Goal: Information Seeking & Learning: Learn about a topic

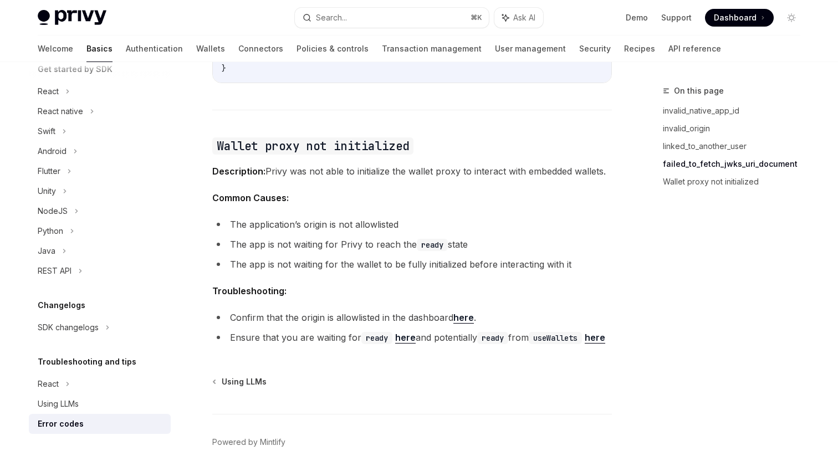
scroll to position [1750, 0]
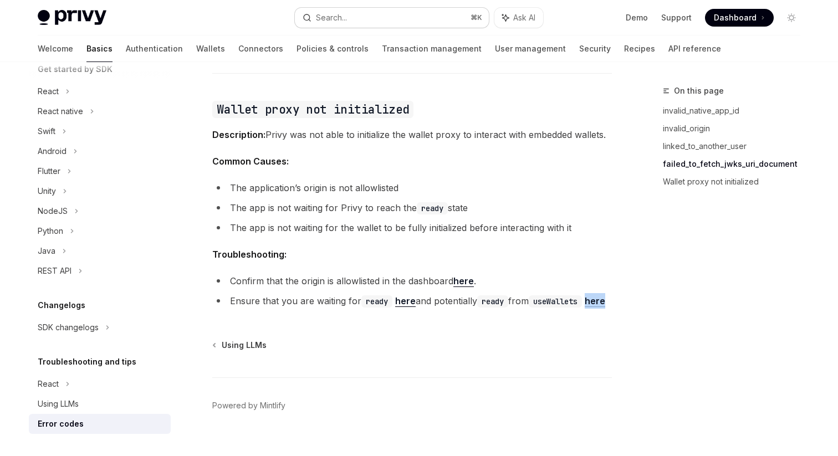
click at [370, 17] on button "Search... ⌘ K" at bounding box center [392, 18] width 194 height 20
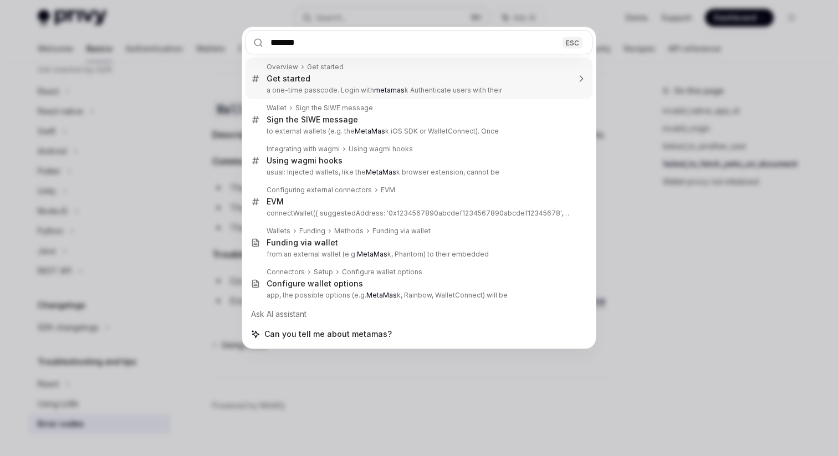
type input "********"
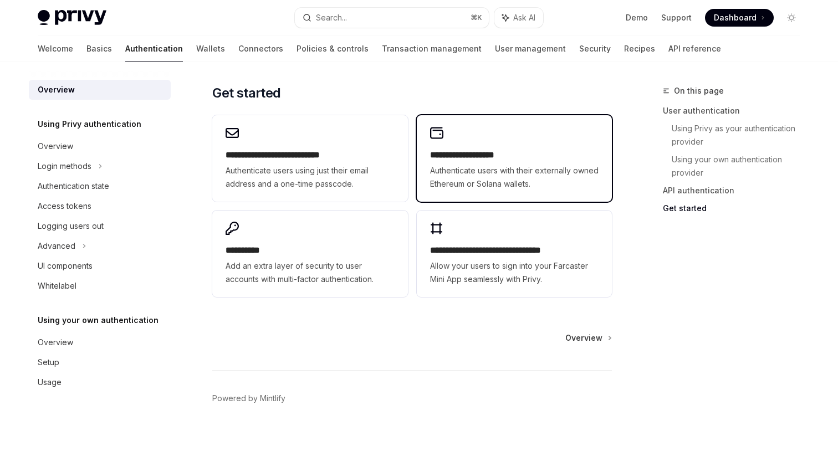
click at [462, 154] on h2 "**********" at bounding box center [514, 154] width 168 height 13
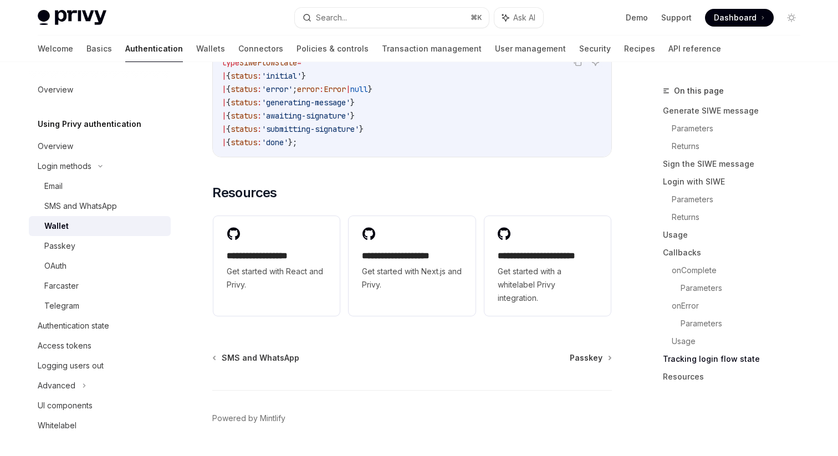
scroll to position [2909, 0]
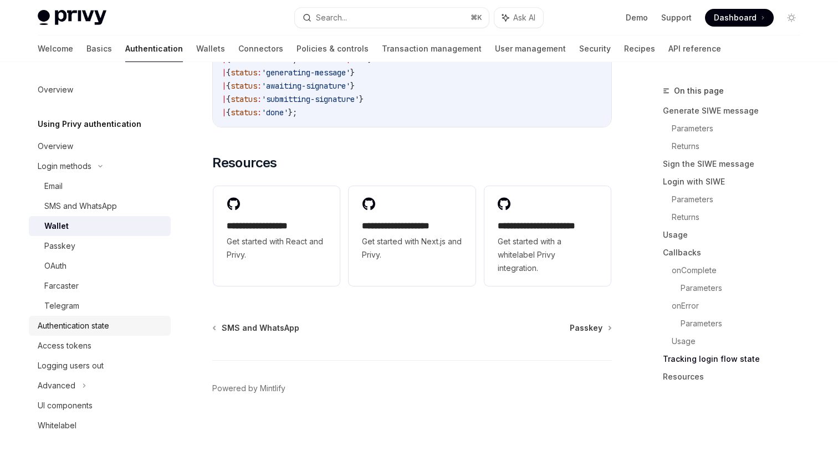
click at [79, 331] on div "Authentication state" at bounding box center [73, 325] width 71 height 13
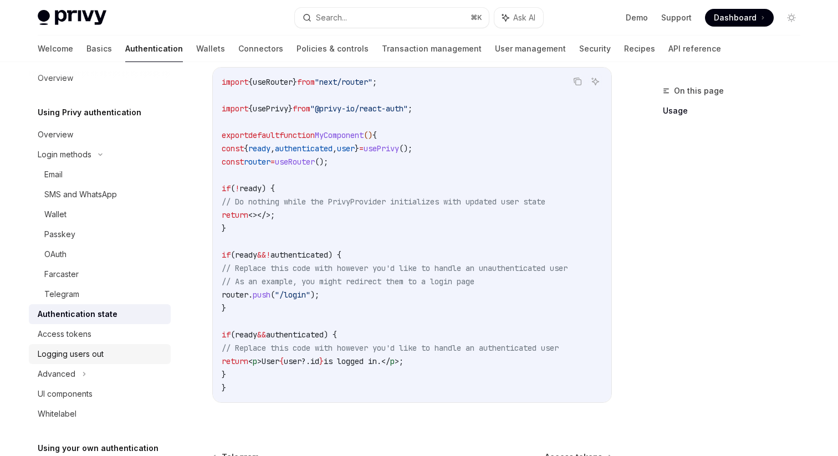
scroll to position [30, 0]
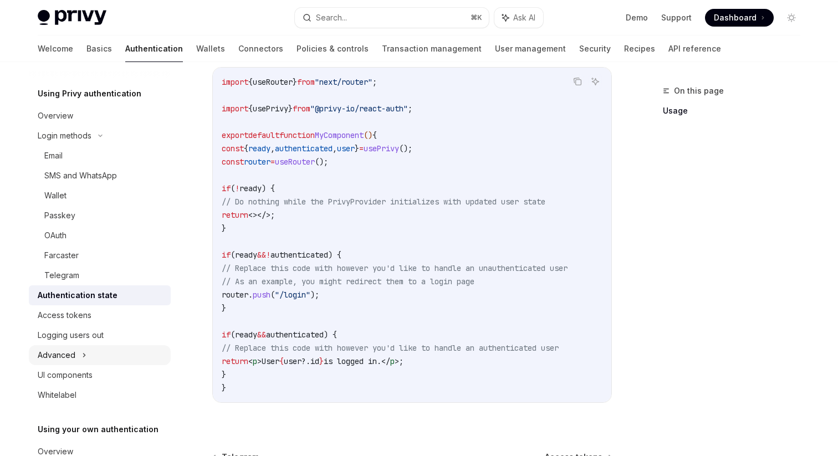
click at [71, 360] on div "Advanced" at bounding box center [57, 355] width 38 height 13
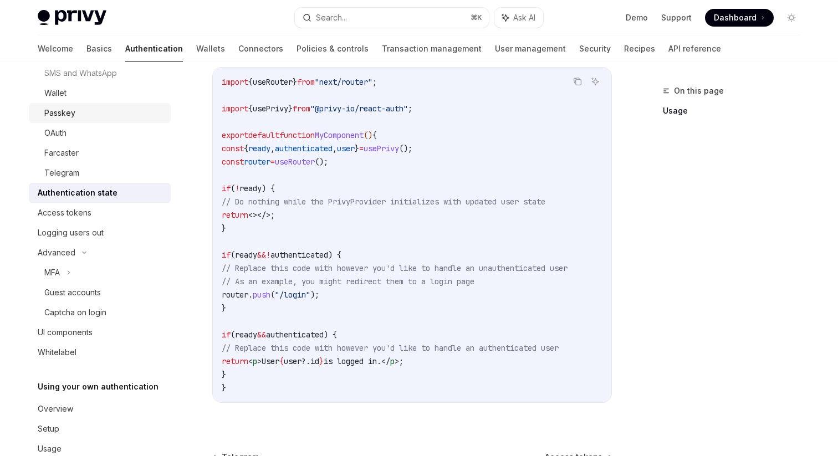
scroll to position [158, 0]
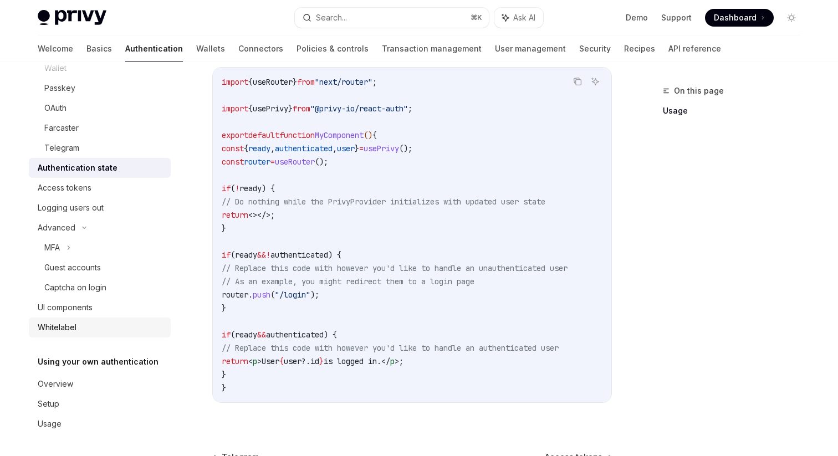
click at [74, 332] on div "Whitelabel" at bounding box center [57, 327] width 39 height 13
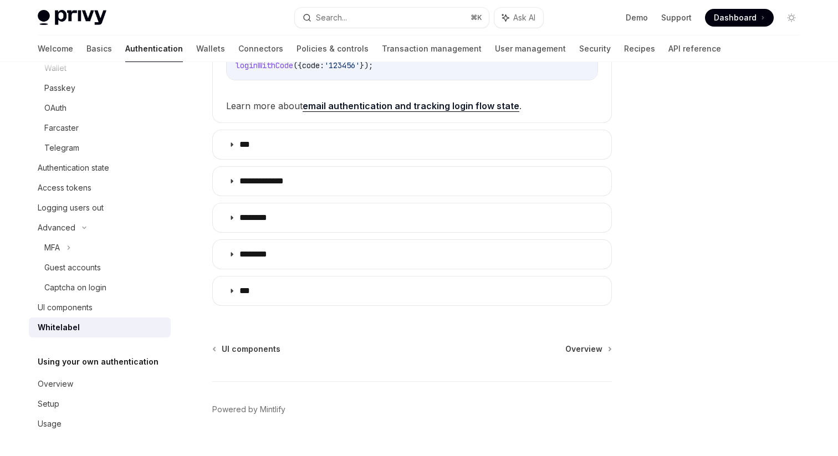
scroll to position [416, 0]
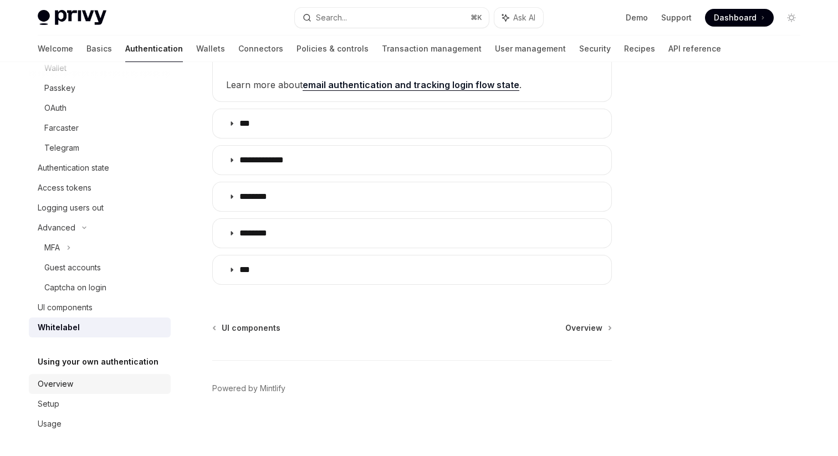
click at [74, 378] on div "Overview" at bounding box center [101, 383] width 126 height 13
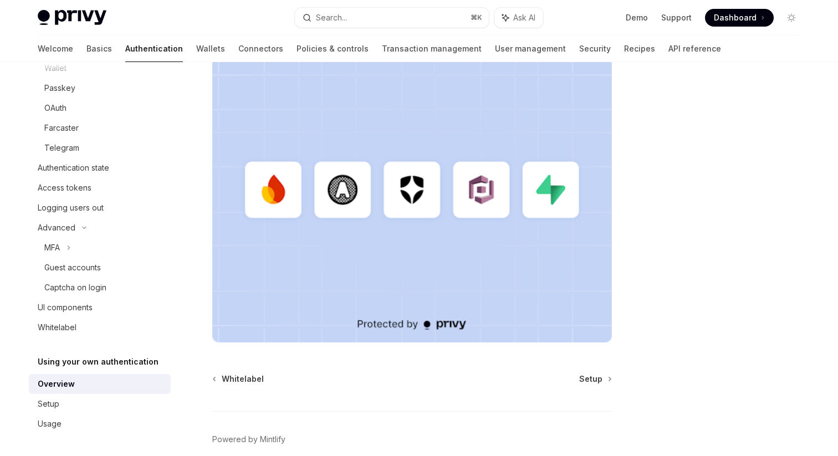
scroll to position [333, 0]
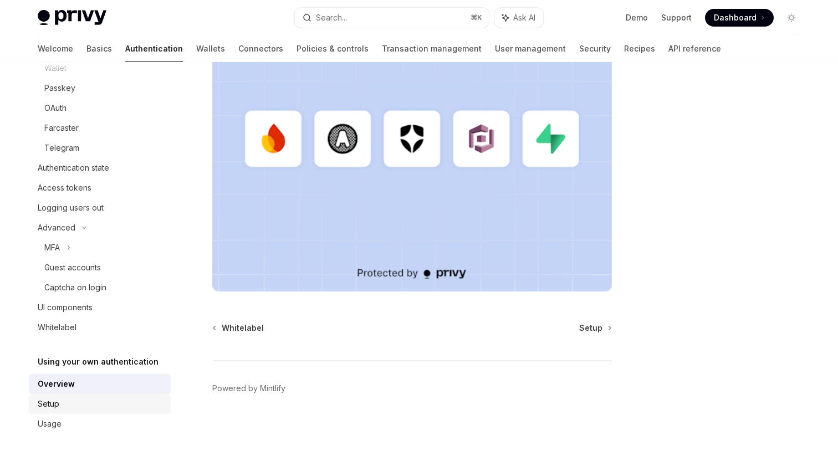
click at [57, 403] on div "Setup" at bounding box center [49, 403] width 22 height 13
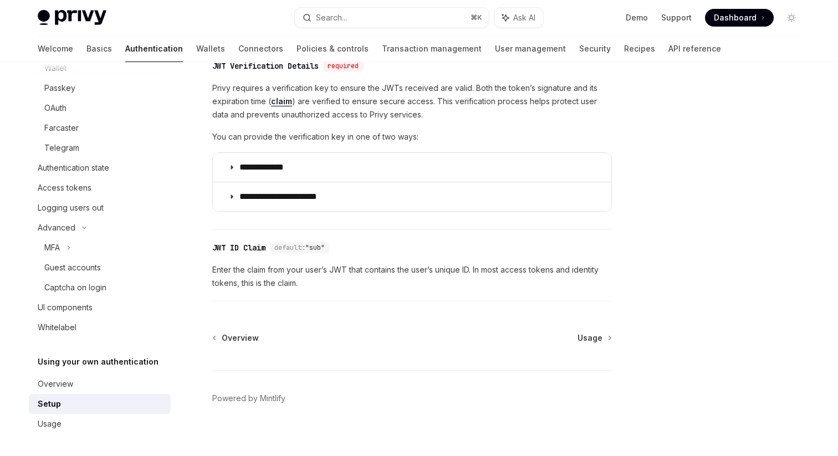
scroll to position [581, 0]
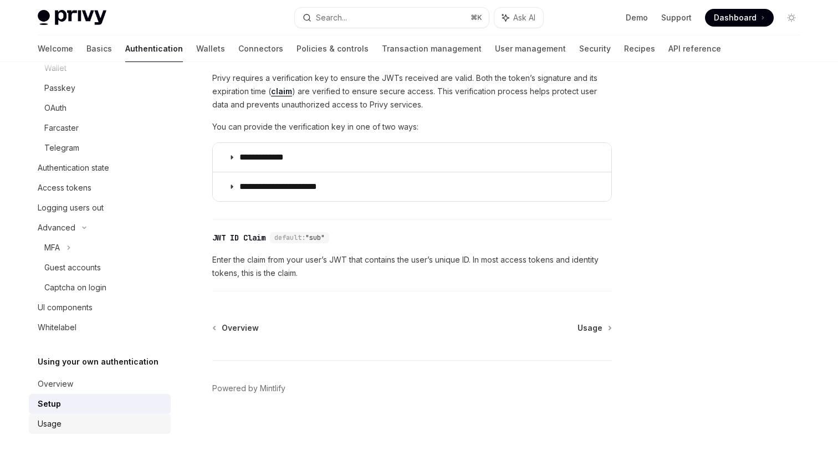
click at [53, 421] on div "Usage" at bounding box center [50, 423] width 24 height 13
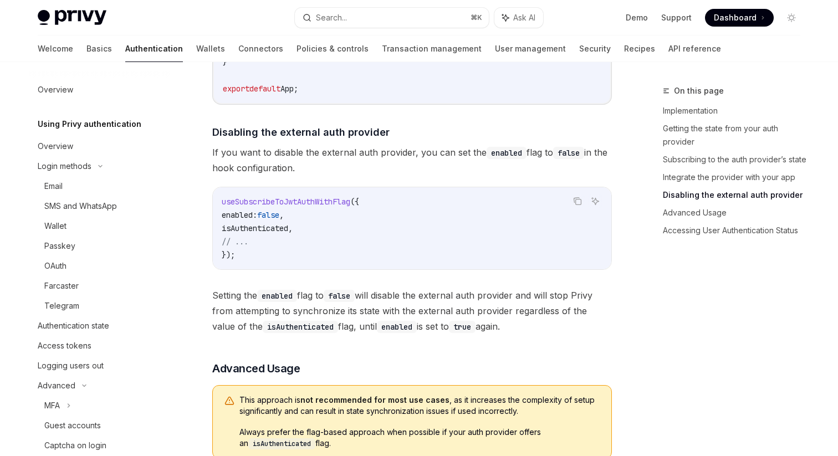
scroll to position [988, 0]
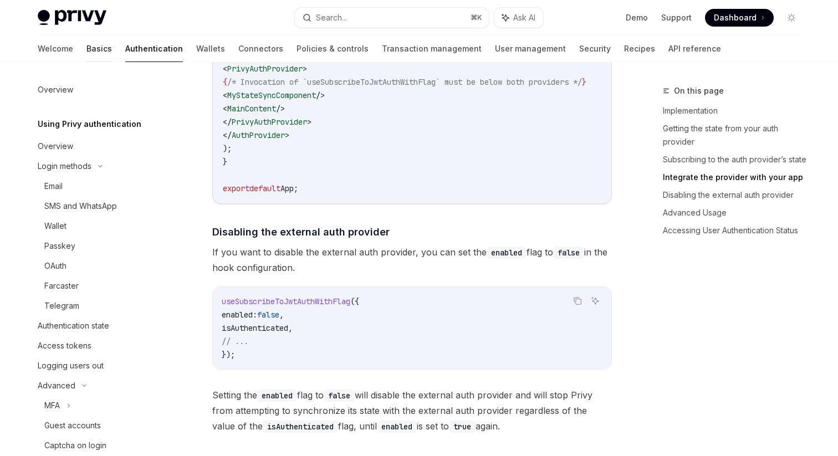
click at [86, 54] on link "Basics" at bounding box center [98, 48] width 25 height 27
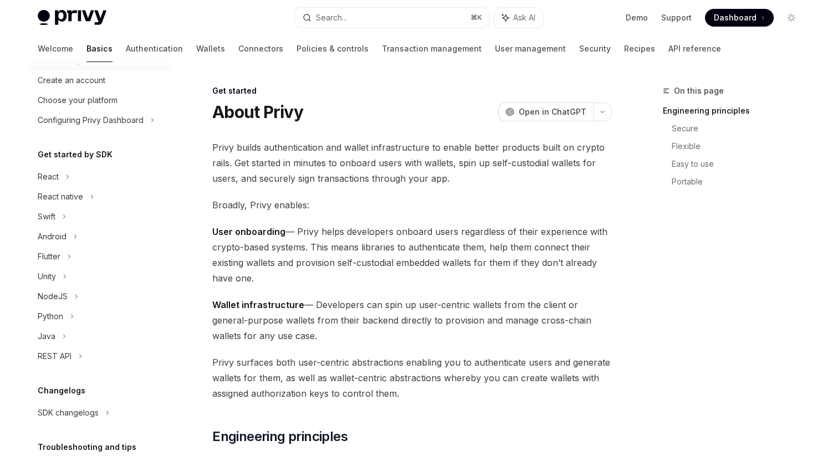
scroll to position [134, 0]
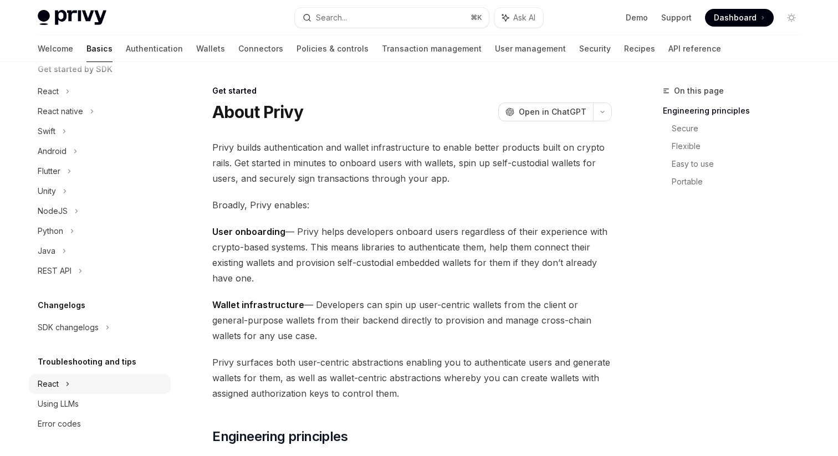
click at [62, 101] on div "React" at bounding box center [100, 91] width 142 height 20
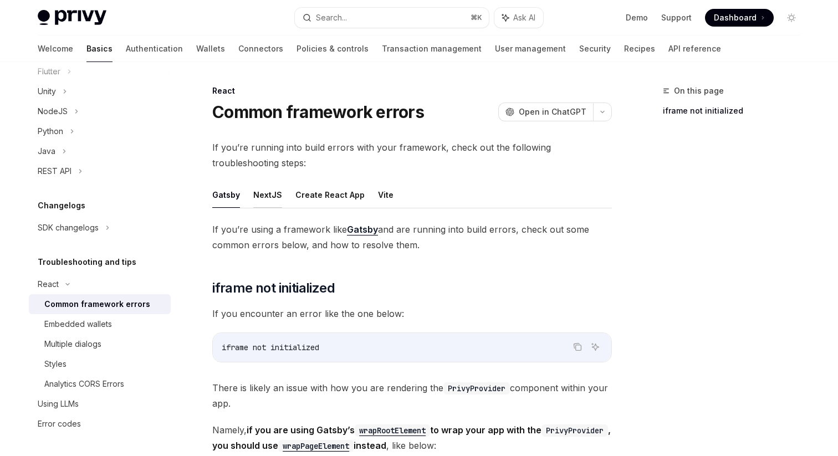
click at [265, 192] on button "NextJS" at bounding box center [267, 195] width 29 height 26
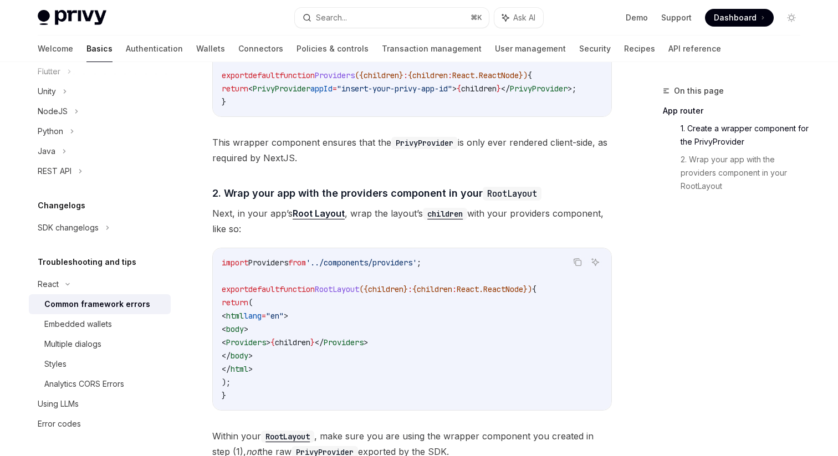
scroll to position [515, 0]
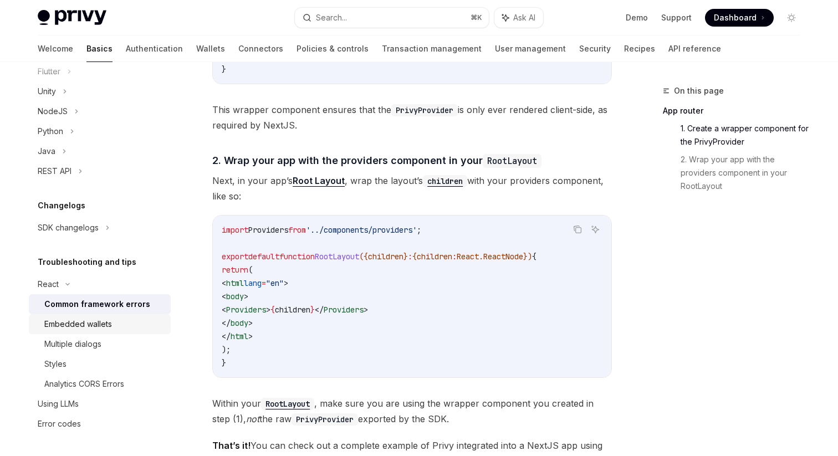
click at [107, 328] on div "Embedded wallets" at bounding box center [78, 323] width 68 height 13
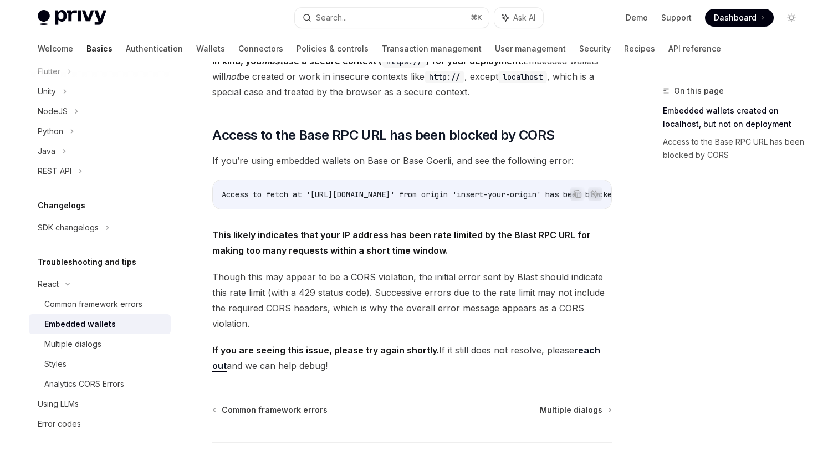
scroll to position [330, 0]
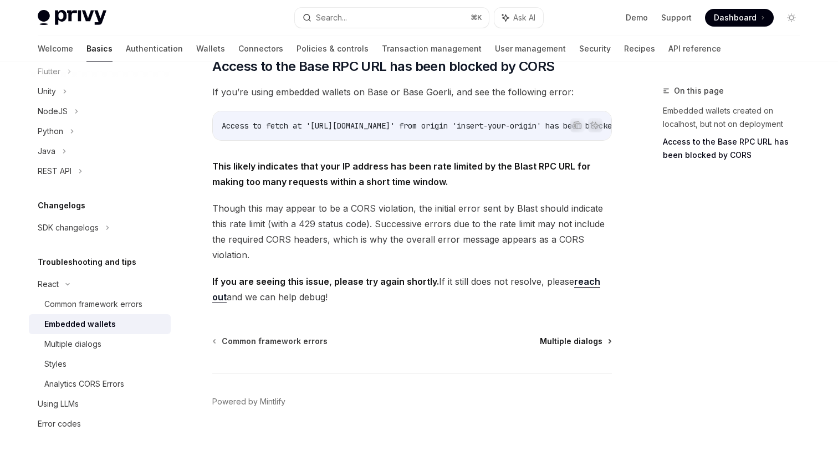
click at [601, 336] on span "Multiple dialogs" at bounding box center [571, 341] width 63 height 11
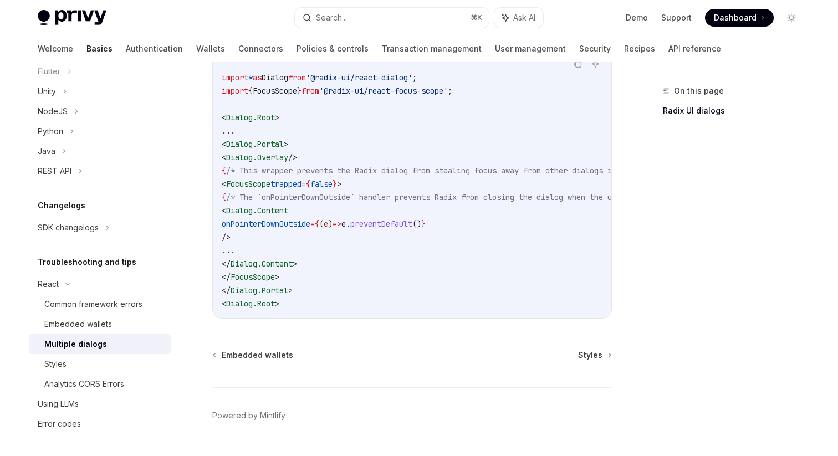
scroll to position [561, 0]
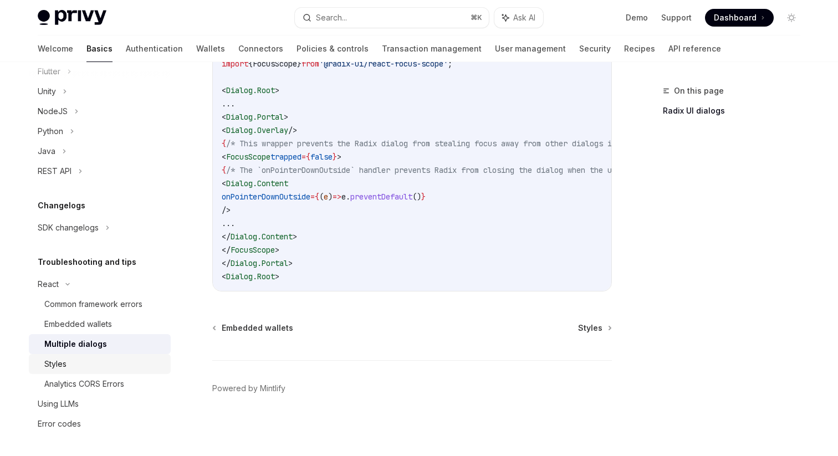
click at [88, 357] on div "Styles" at bounding box center [104, 363] width 120 height 13
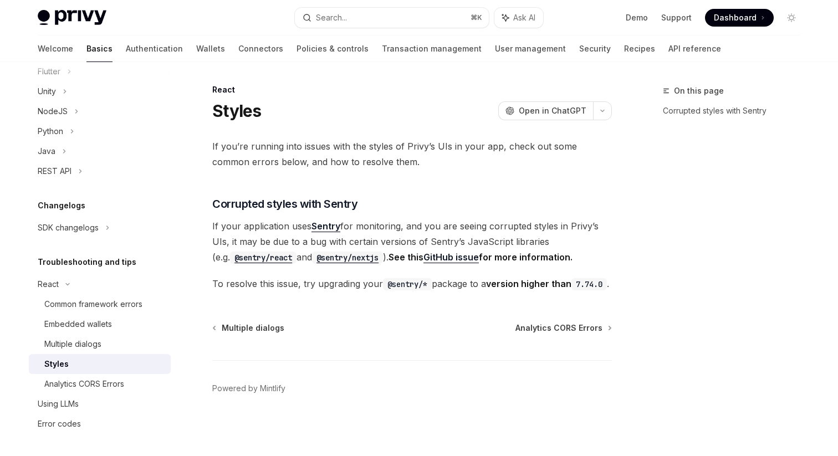
scroll to position [17, 0]
click at [567, 330] on span "Analytics CORS Errors" at bounding box center [558, 327] width 87 height 11
type textarea "*"
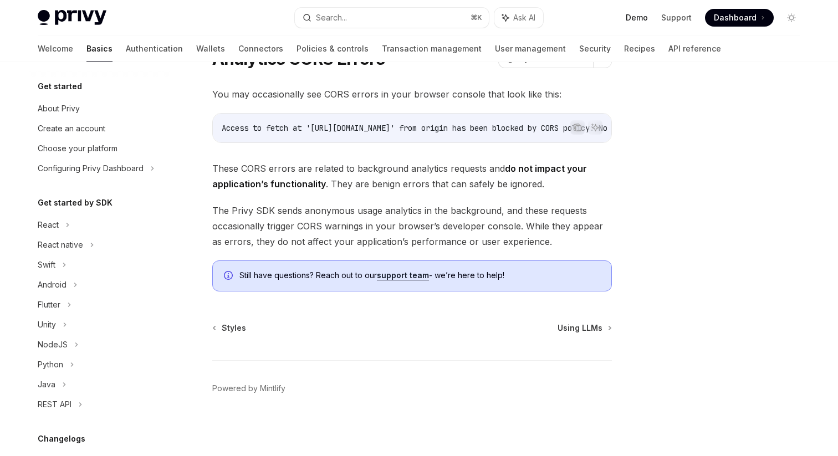
click at [641, 19] on link "Demo" at bounding box center [637, 17] width 22 height 11
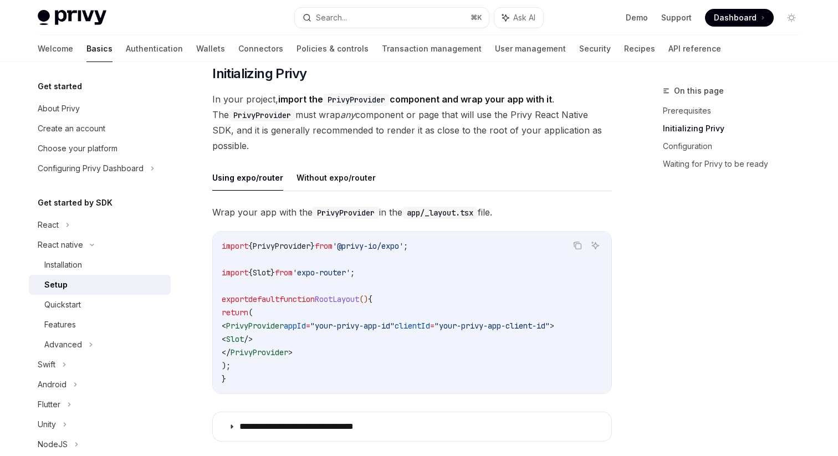
scroll to position [218, 0]
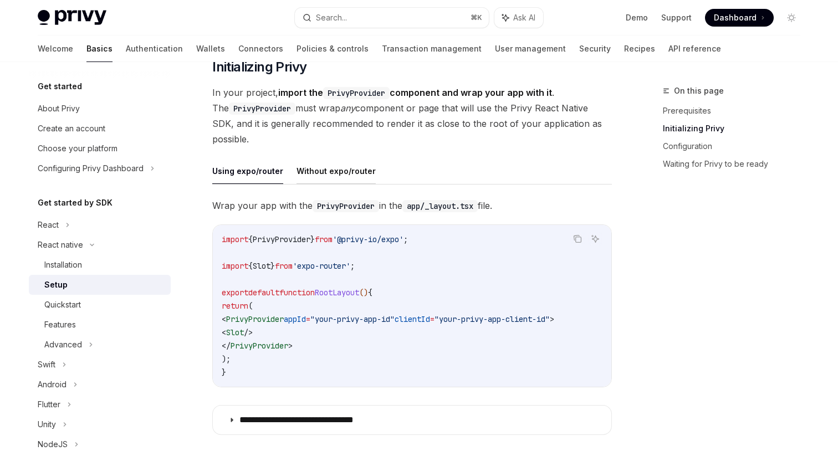
click at [325, 176] on button "Without expo/router" at bounding box center [335, 171] width 79 height 26
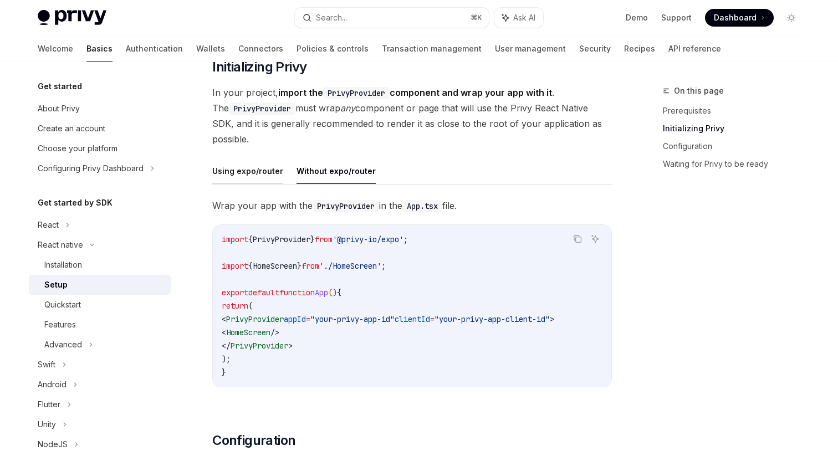
click at [271, 171] on button "Using expo/router" at bounding box center [247, 171] width 71 height 26
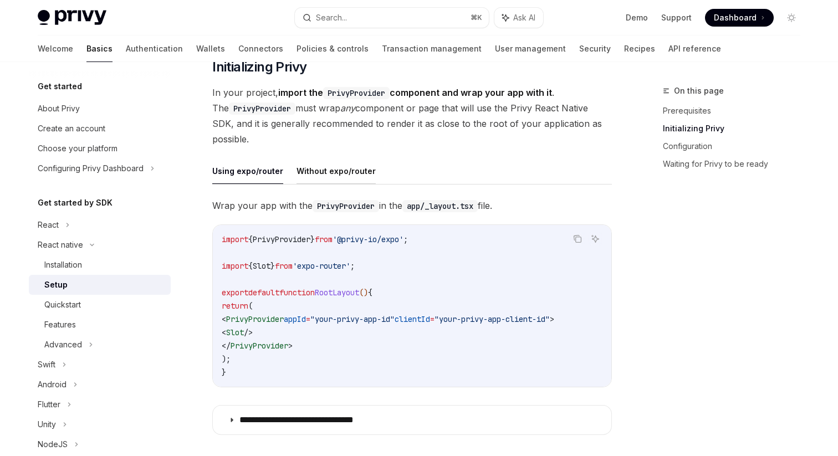
click at [319, 168] on button "Without expo/router" at bounding box center [335, 171] width 79 height 26
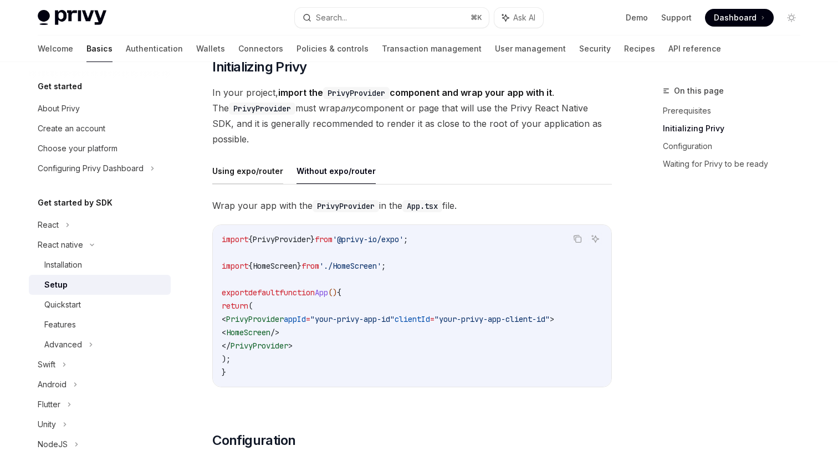
click at [269, 174] on button "Using expo/router" at bounding box center [247, 171] width 71 height 26
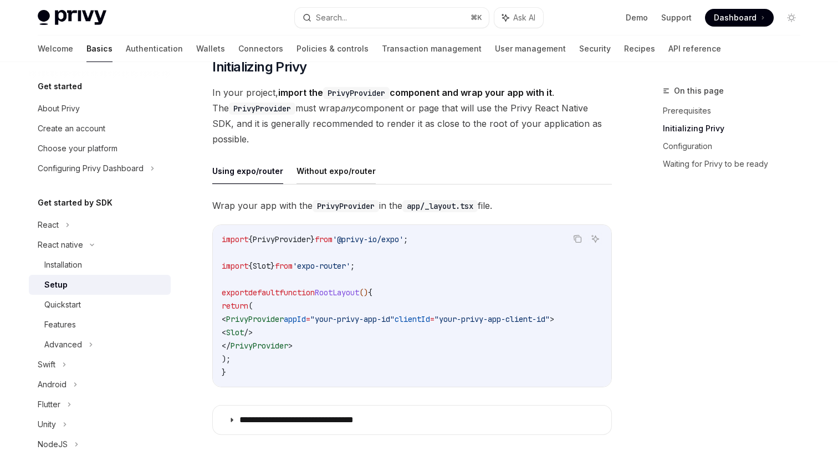
click at [339, 172] on button "Without expo/router" at bounding box center [335, 171] width 79 height 26
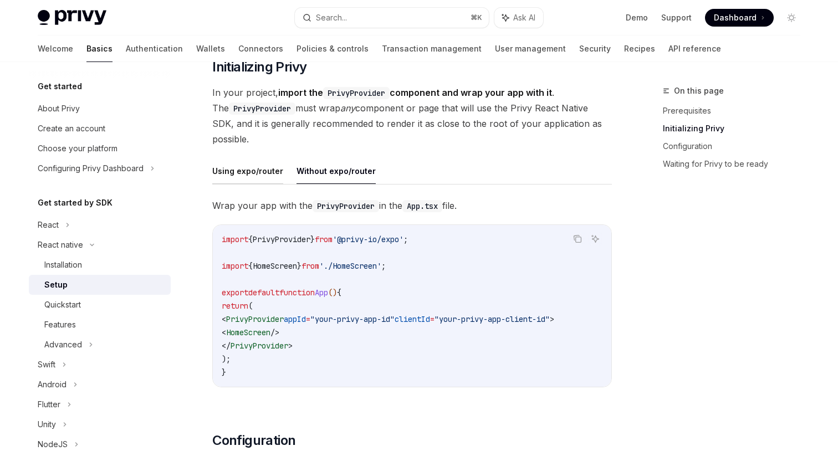
click at [264, 176] on button "Using expo/router" at bounding box center [247, 171] width 71 height 26
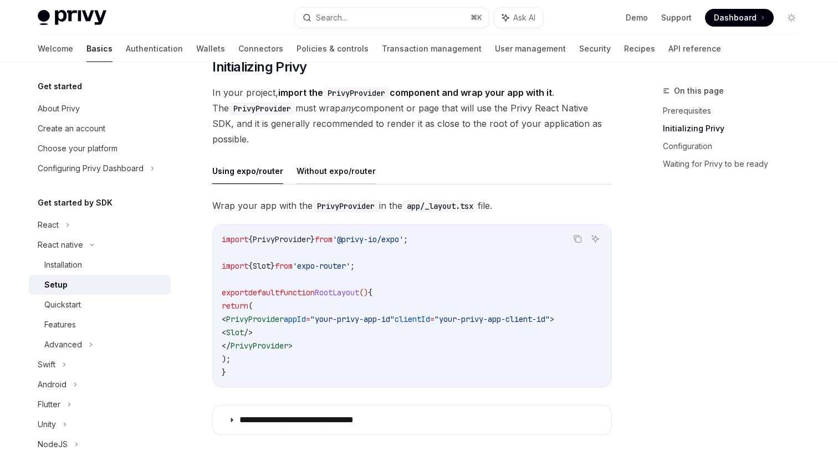
click at [319, 171] on button "Without expo/router" at bounding box center [335, 171] width 79 height 26
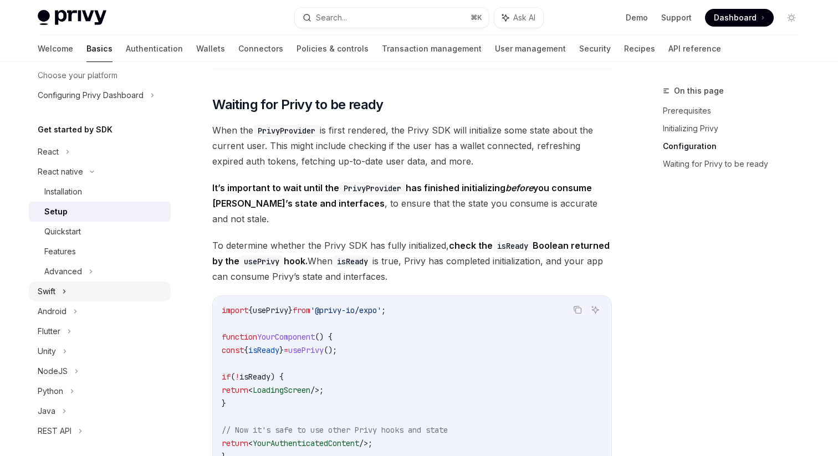
scroll to position [59, 0]
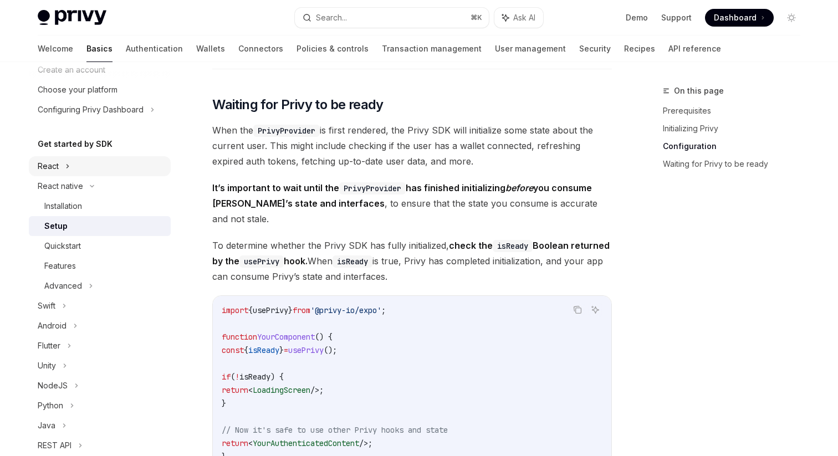
click at [63, 167] on div "React" at bounding box center [100, 166] width 142 height 20
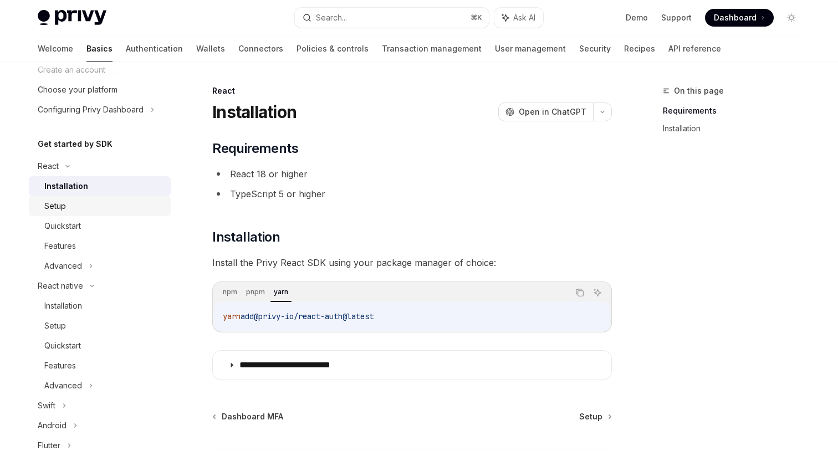
click at [64, 197] on link "Setup" at bounding box center [100, 206] width 142 height 20
type textarea "*"
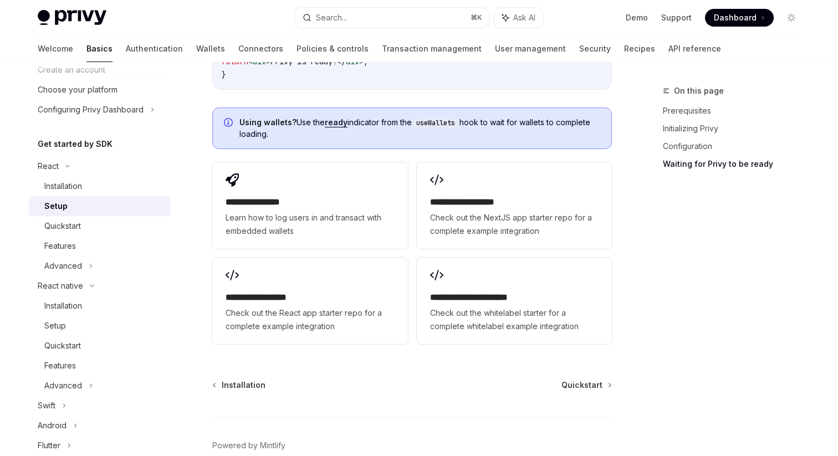
scroll to position [1451, 0]
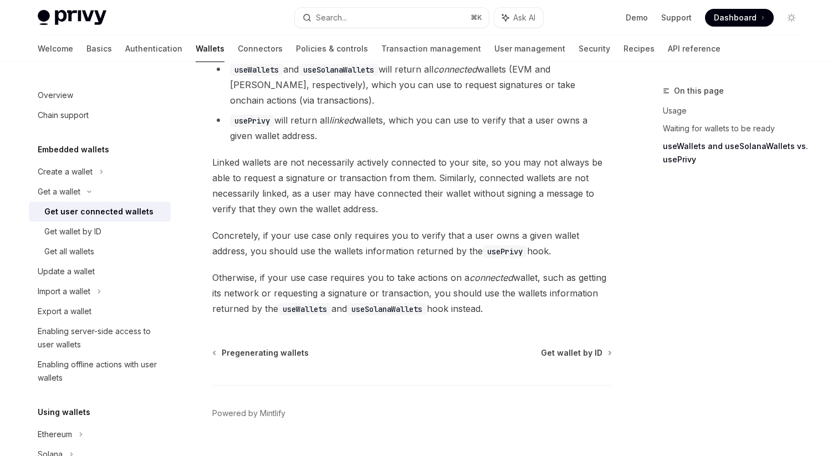
scroll to position [1042, 0]
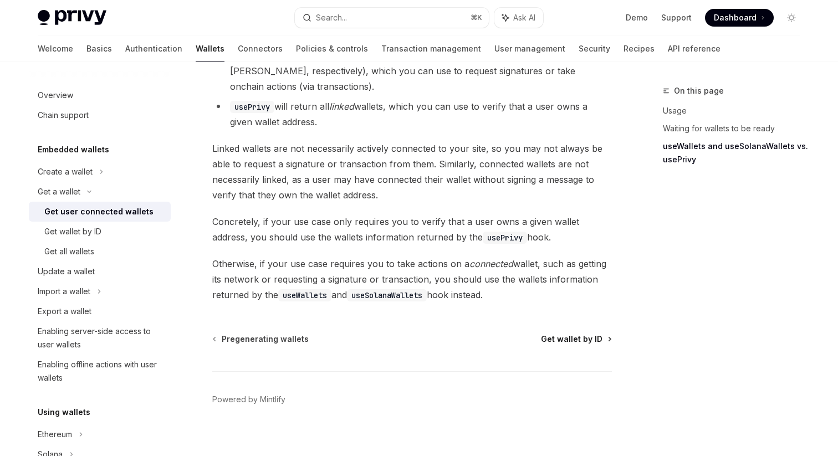
click at [566, 334] on span "Get wallet by ID" at bounding box center [572, 339] width 62 height 11
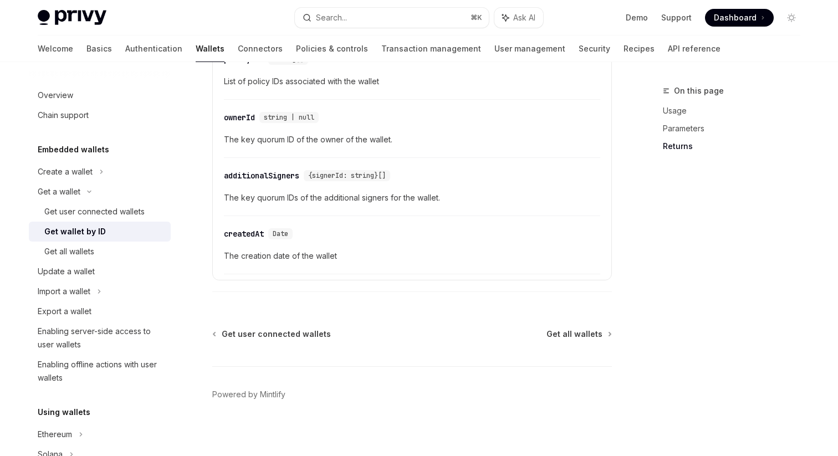
scroll to position [729, 0]
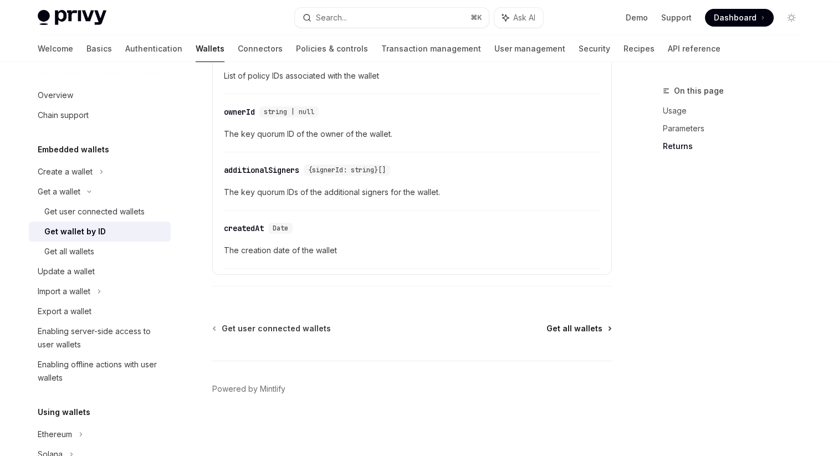
click at [551, 330] on span "Get all wallets" at bounding box center [574, 328] width 56 height 11
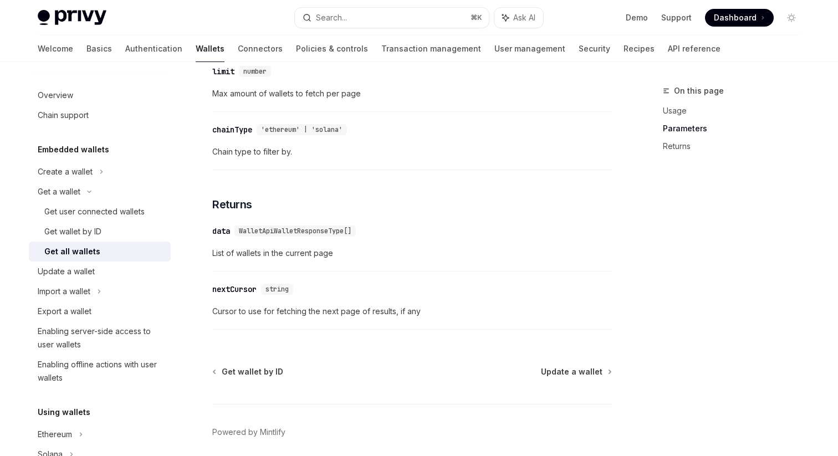
scroll to position [595, 0]
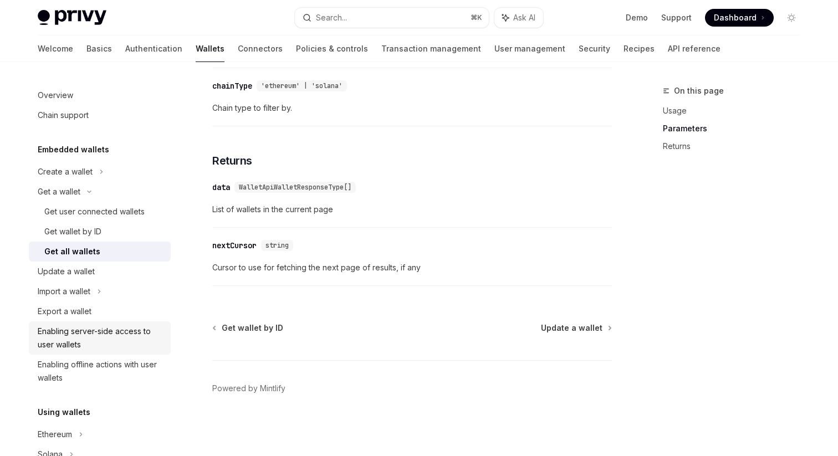
click at [135, 335] on div "Enabling server-side access to user wallets" at bounding box center [101, 338] width 126 height 27
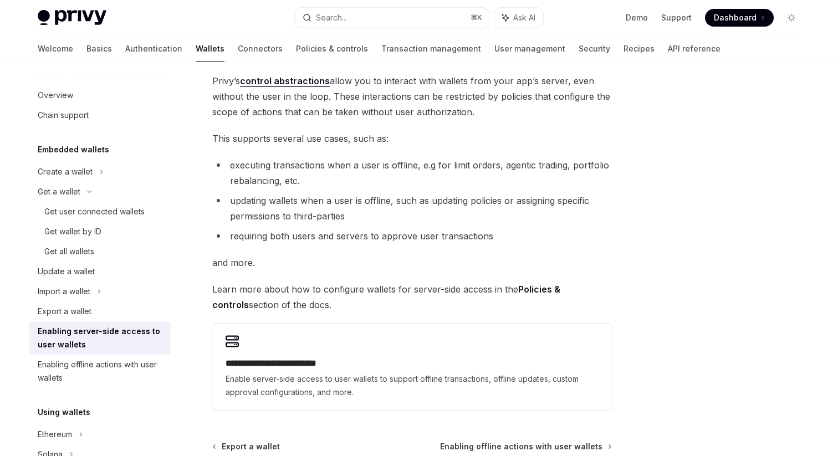
scroll to position [71, 0]
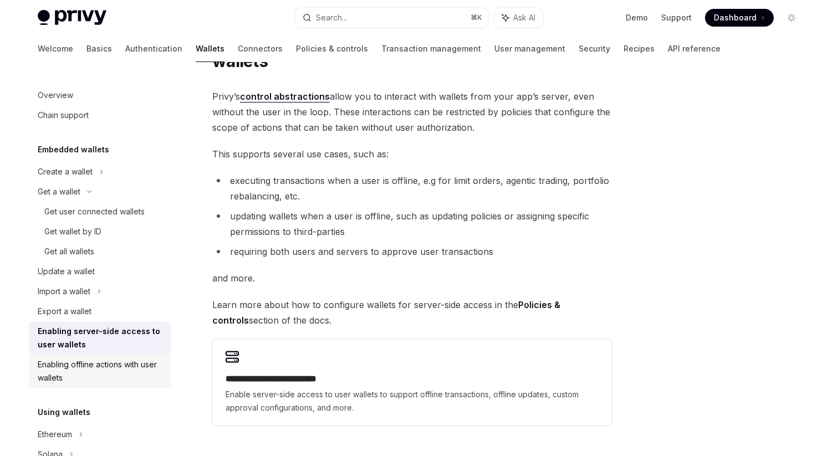
click at [115, 364] on div "Enabling offline actions with user wallets" at bounding box center [101, 371] width 126 height 27
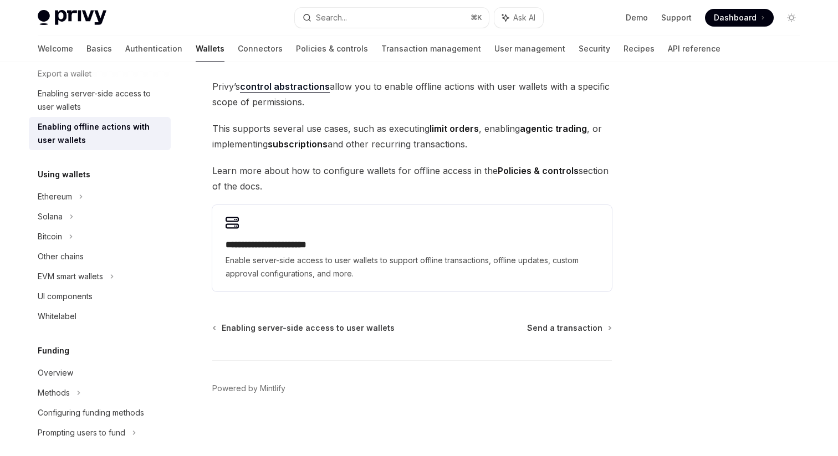
scroll to position [243, 0]
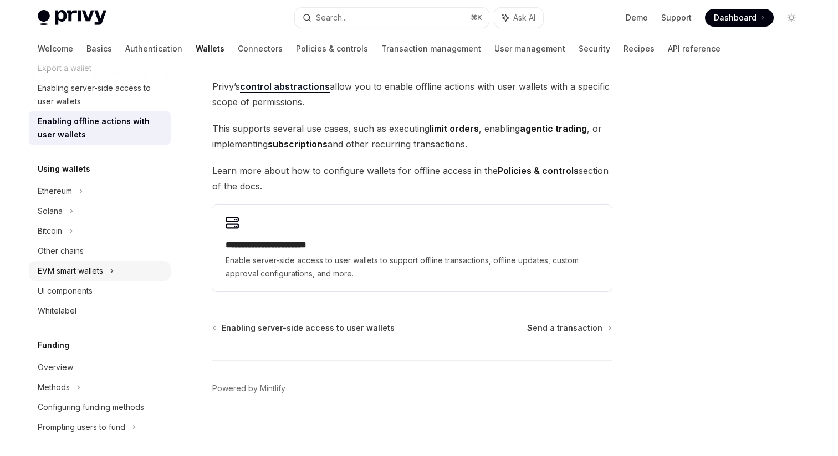
click at [93, 273] on div "EVM smart wallets" at bounding box center [70, 270] width 65 height 13
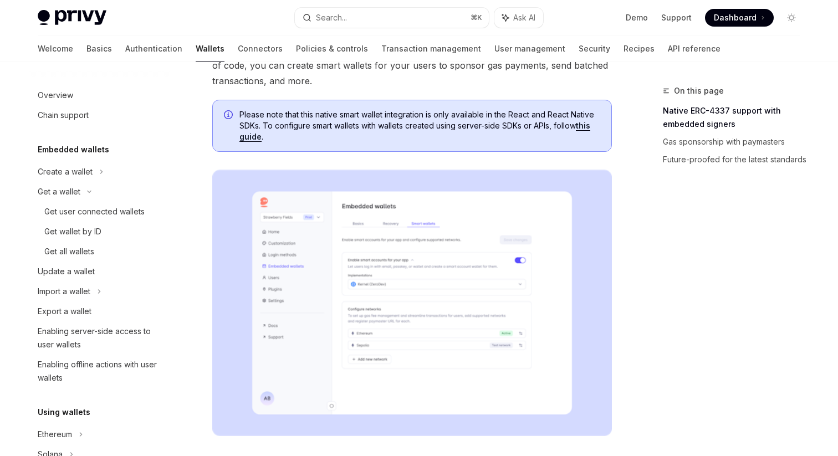
scroll to position [59, 0]
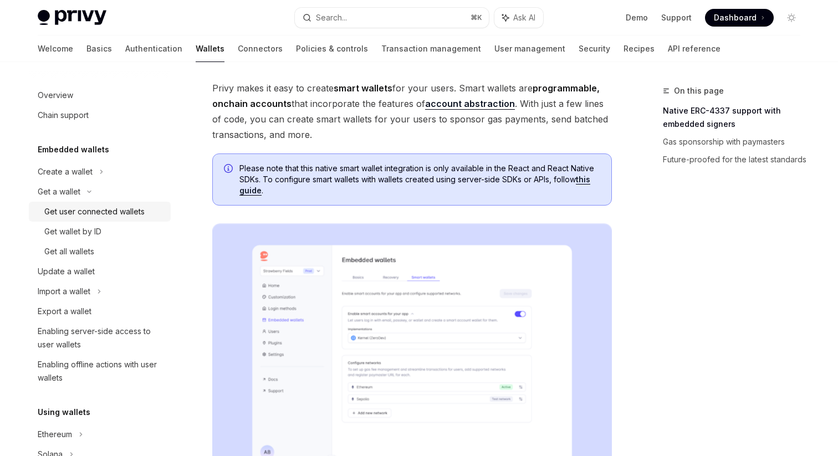
click at [93, 218] on div "Get user connected wallets" at bounding box center [94, 211] width 100 height 13
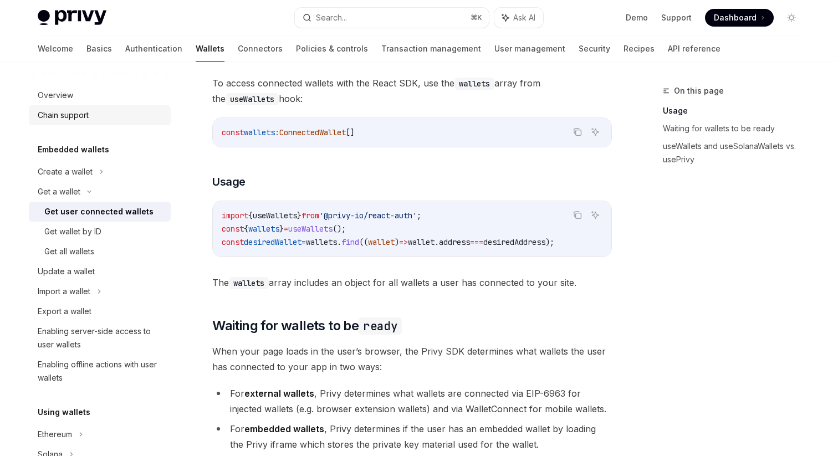
click at [65, 121] on div "Chain support" at bounding box center [63, 115] width 51 height 13
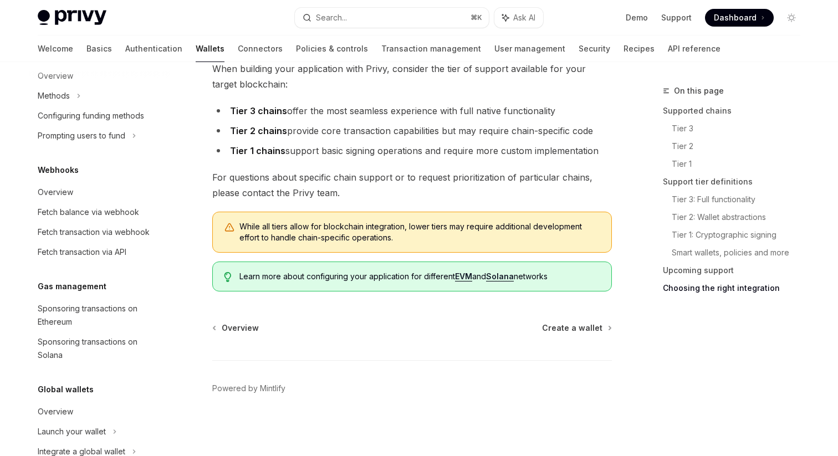
scroll to position [622, 0]
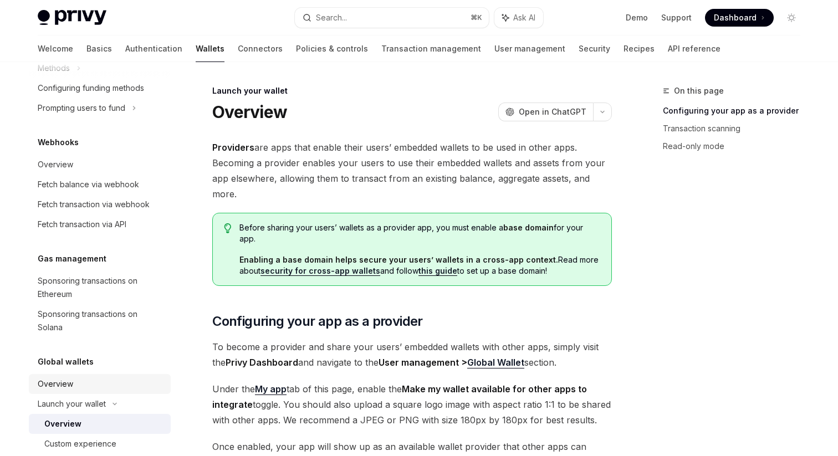
click at [61, 380] on div "Overview" at bounding box center [55, 383] width 35 height 13
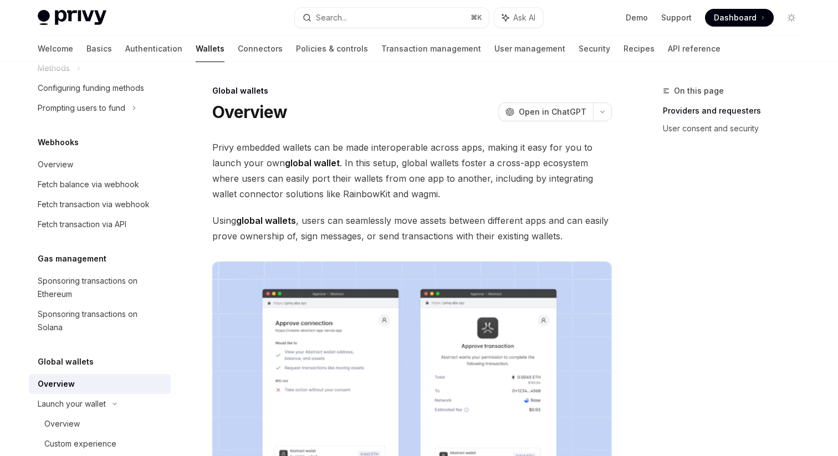
scroll to position [662, 0]
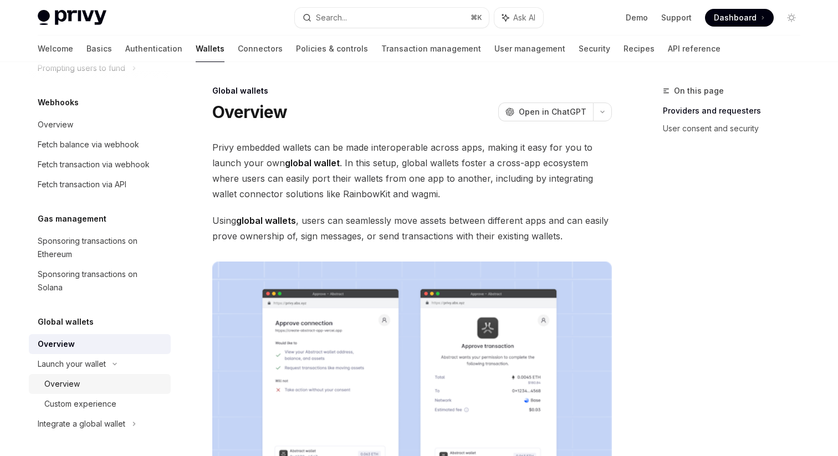
click at [78, 376] on link "Overview" at bounding box center [100, 384] width 142 height 20
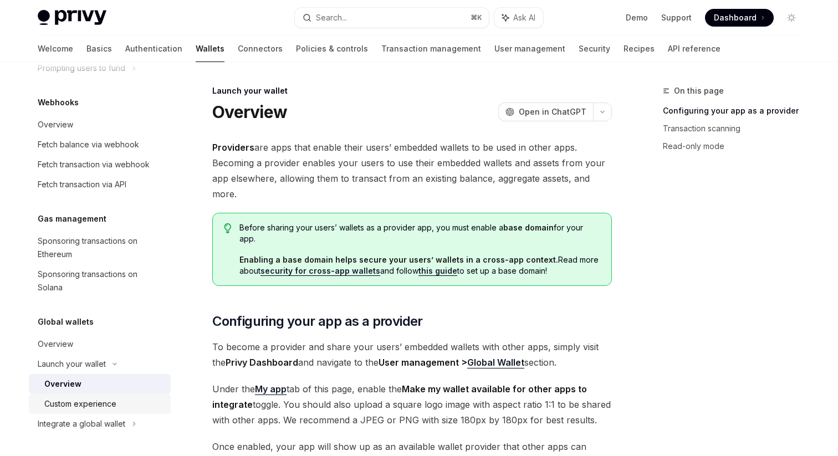
click at [81, 395] on link "Custom experience" at bounding box center [100, 404] width 142 height 20
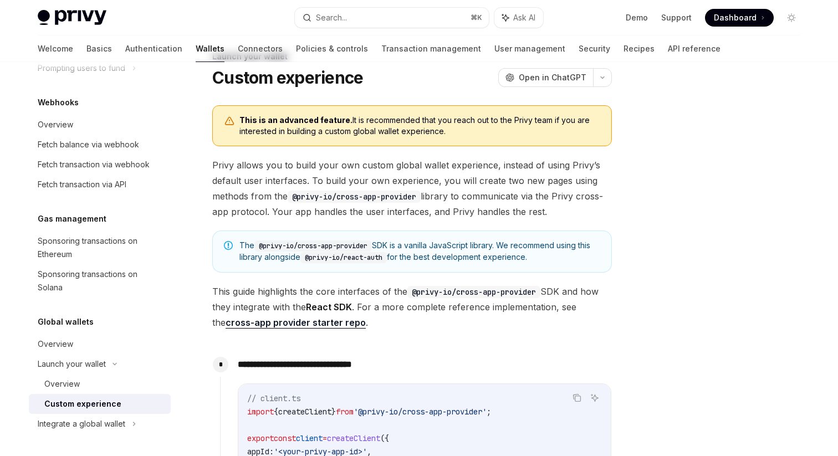
scroll to position [53, 0]
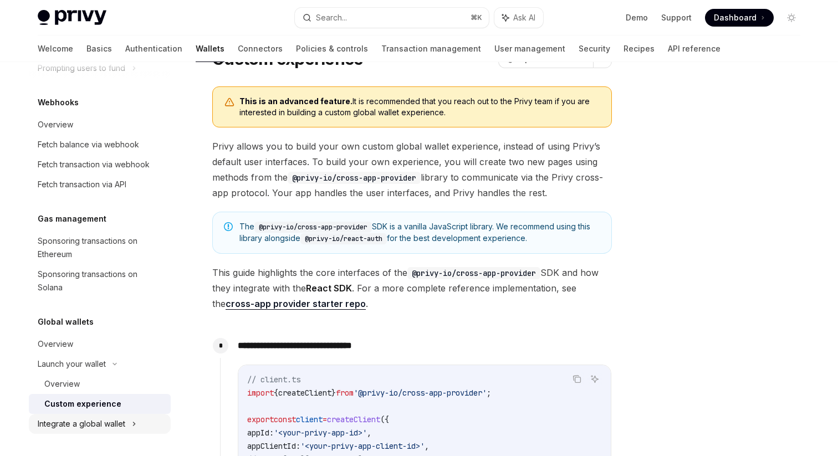
type textarea "*"
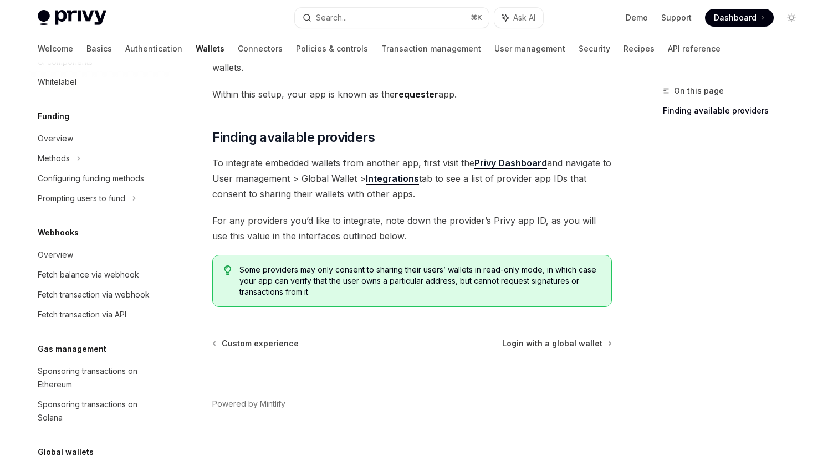
scroll to position [515, 0]
